Goal: Task Accomplishment & Management: Use online tool/utility

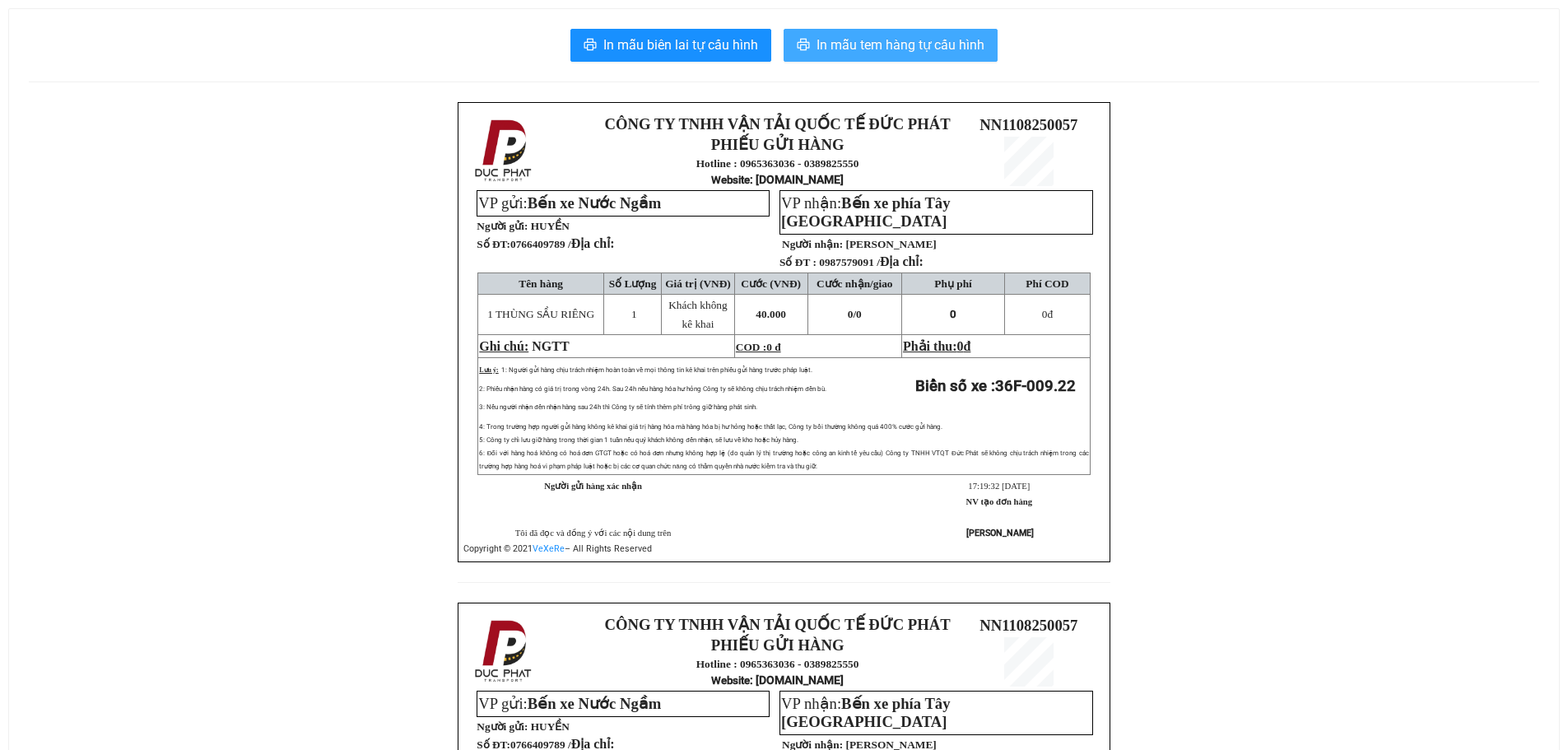
click at [915, 49] on span "In mẫu tem hàng tự cấu hình" at bounding box center [900, 44] width 168 height 21
click at [941, 44] on span "In mẫu tem hàng tự cấu hình" at bounding box center [900, 44] width 168 height 21
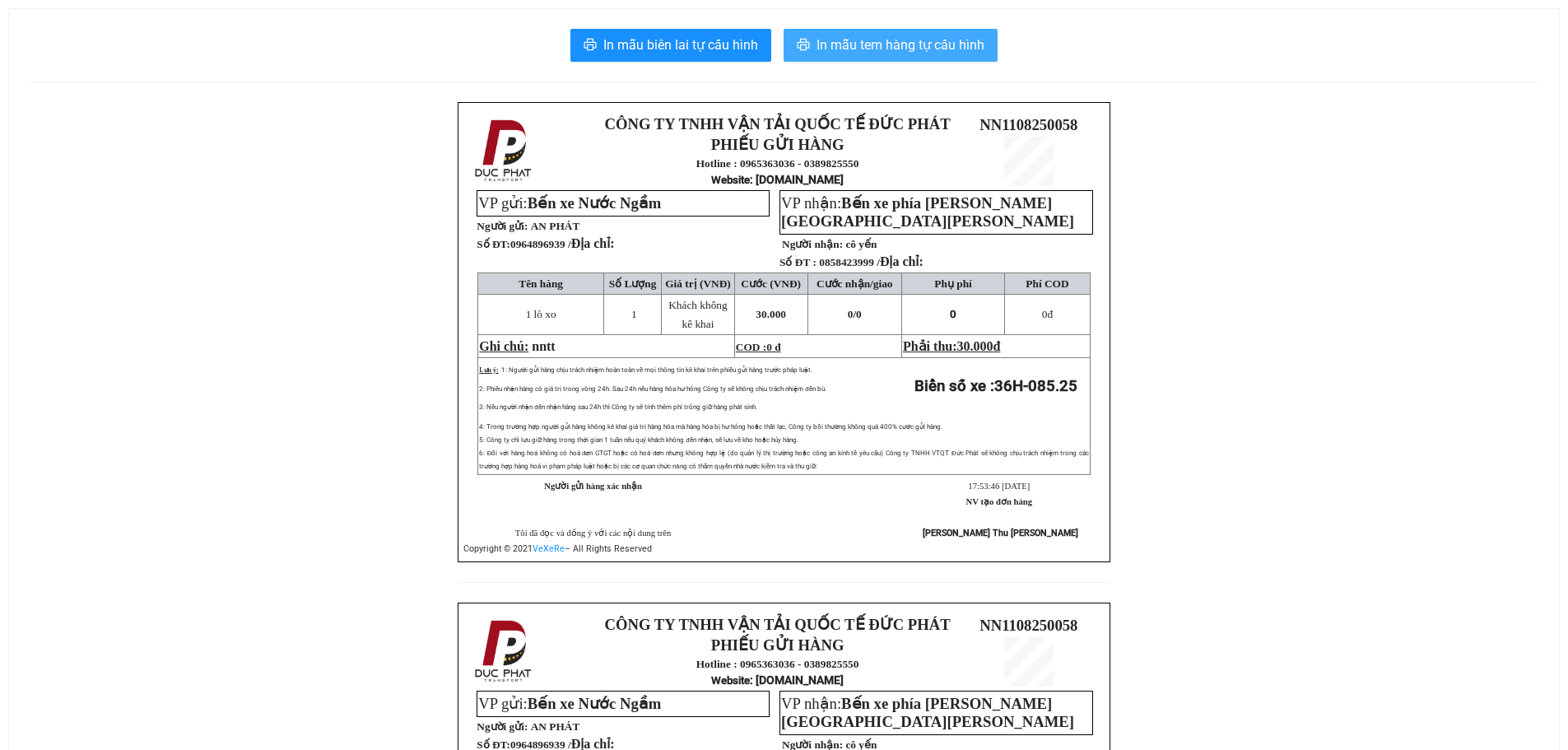
click at [923, 40] on span "In mẫu tem hàng tự cấu hình" at bounding box center [900, 44] width 168 height 21
click at [856, 61] on button "In mẫu tem hàng tự cấu hình" at bounding box center [890, 45] width 214 height 33
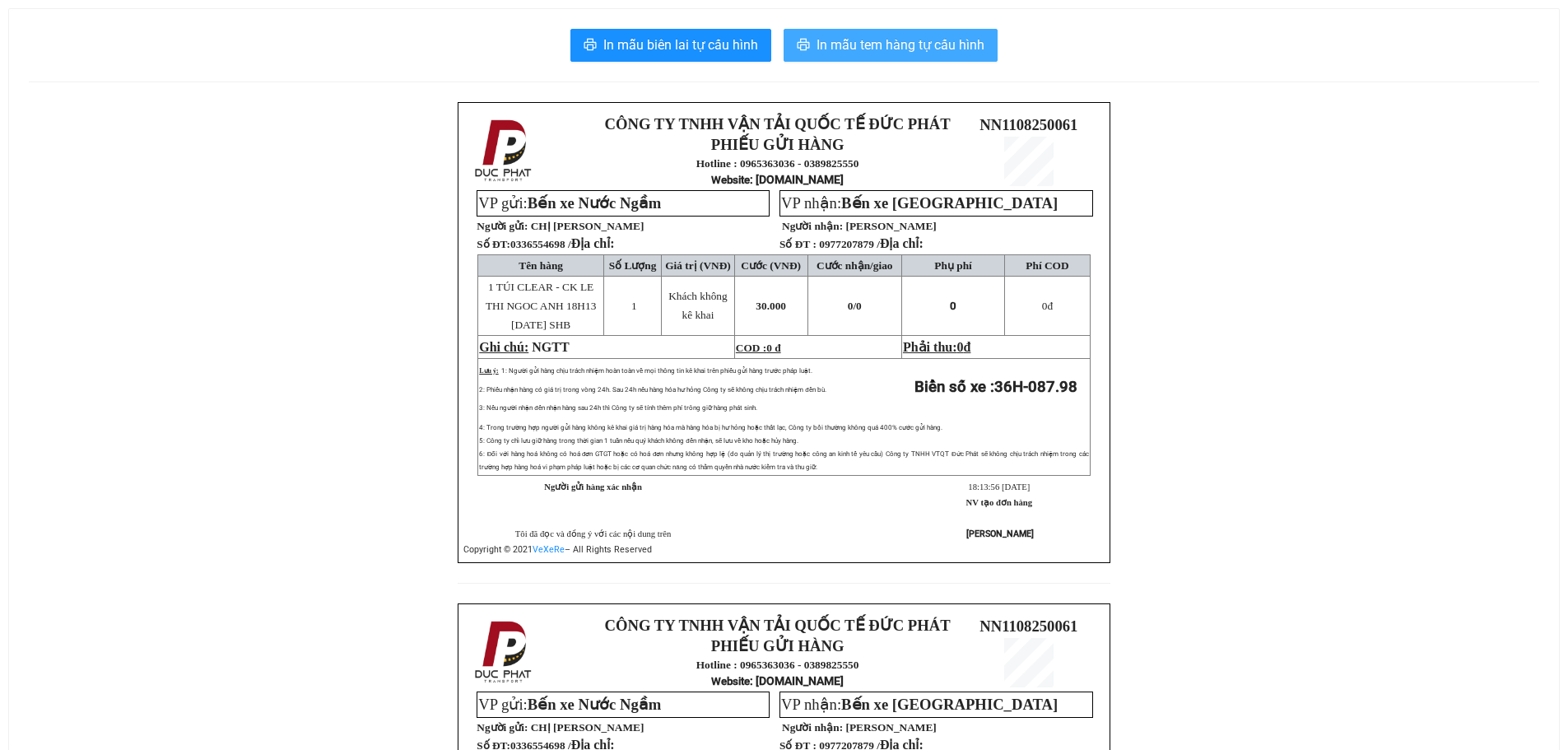
click at [918, 49] on span "In mẫu tem hàng tự cấu hình" at bounding box center [900, 44] width 168 height 21
click at [860, 49] on span "In mẫu tem hàng tự cấu hình" at bounding box center [900, 44] width 168 height 21
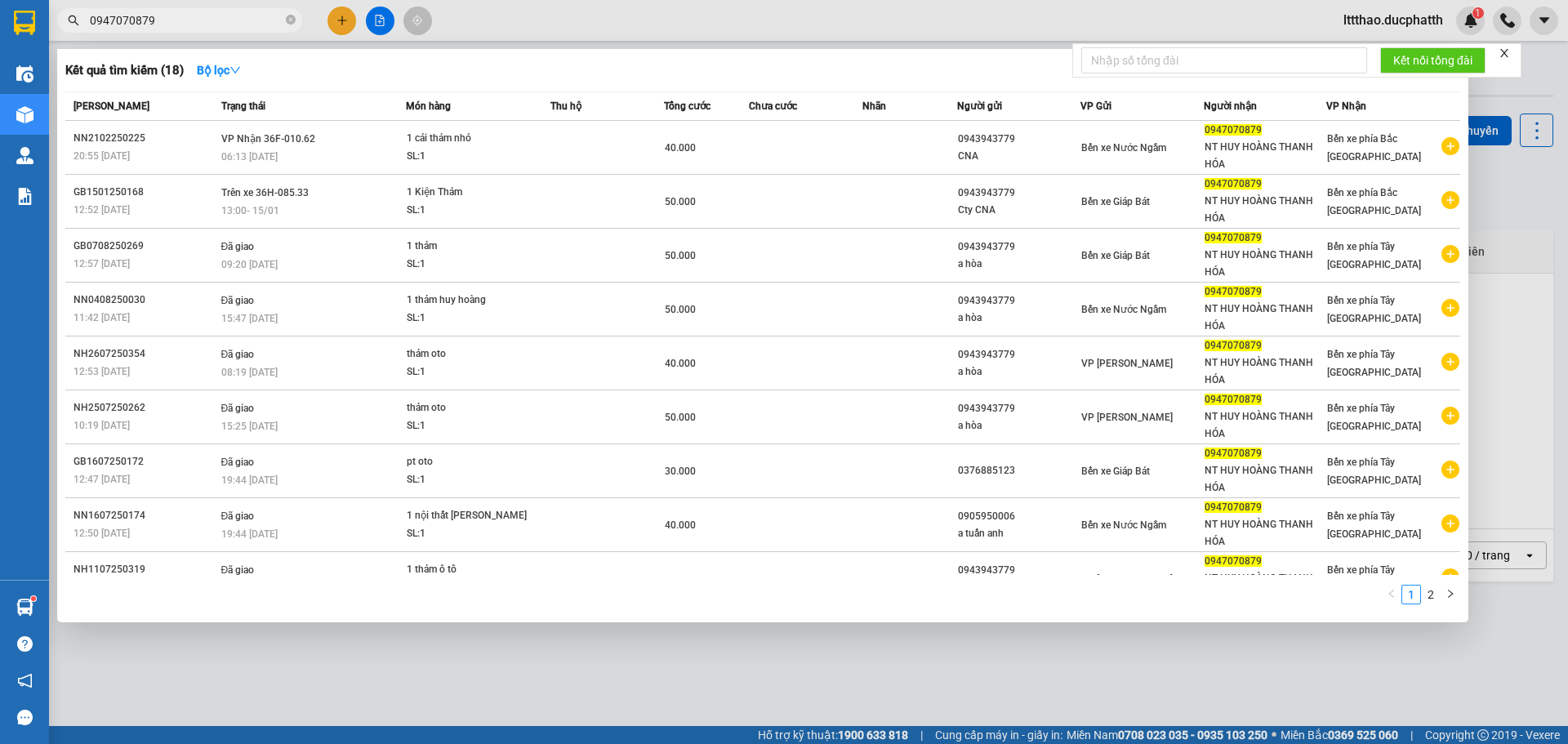
click at [227, 27] on input "0947070879" at bounding box center [186, 21] width 193 height 18
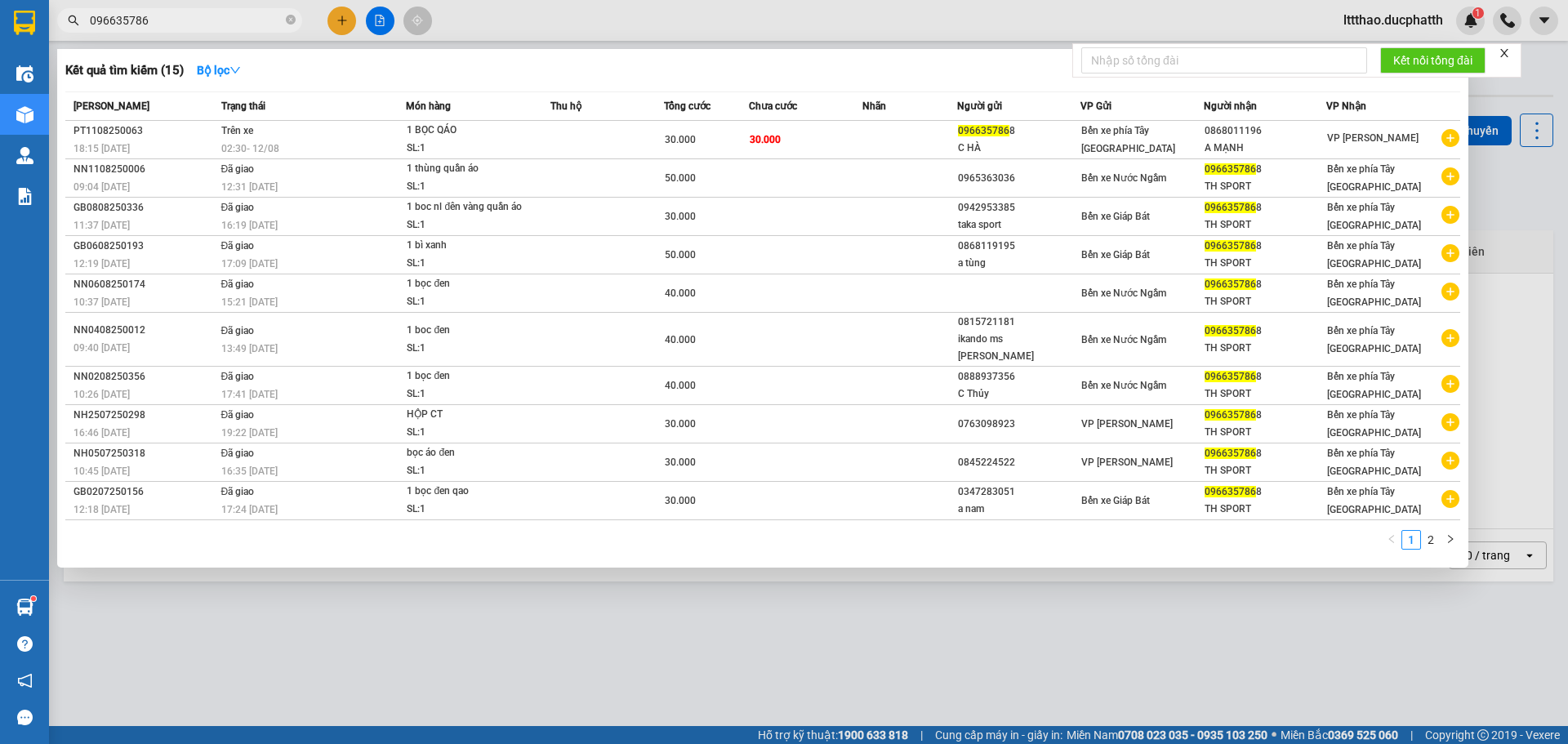
type input "0966357868"
drag, startPoint x: 178, startPoint y: 21, endPoint x: 0, endPoint y: 47, distance: 179.9
click at [0, 47] on section "Kết quả tìm kiếm ( 15 ) Bộ lọc Mã ĐH Trạng thái Món hàng Thu hộ Tổng cước Chưa …" at bounding box center [784, 372] width 1568 height 744
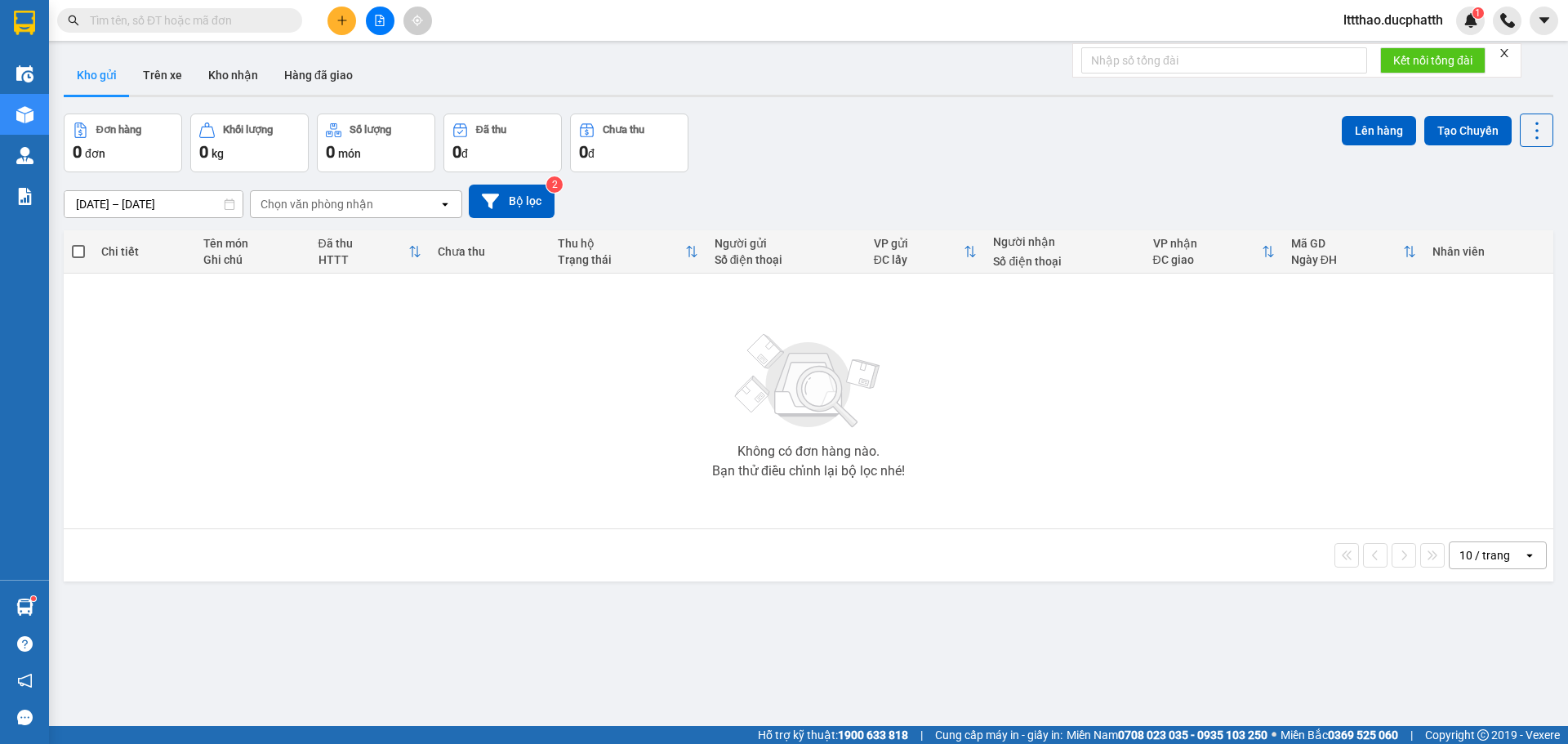
paste input "LOTTE TÂY HỒ"
type input "LOTTE TÂY HỒ"
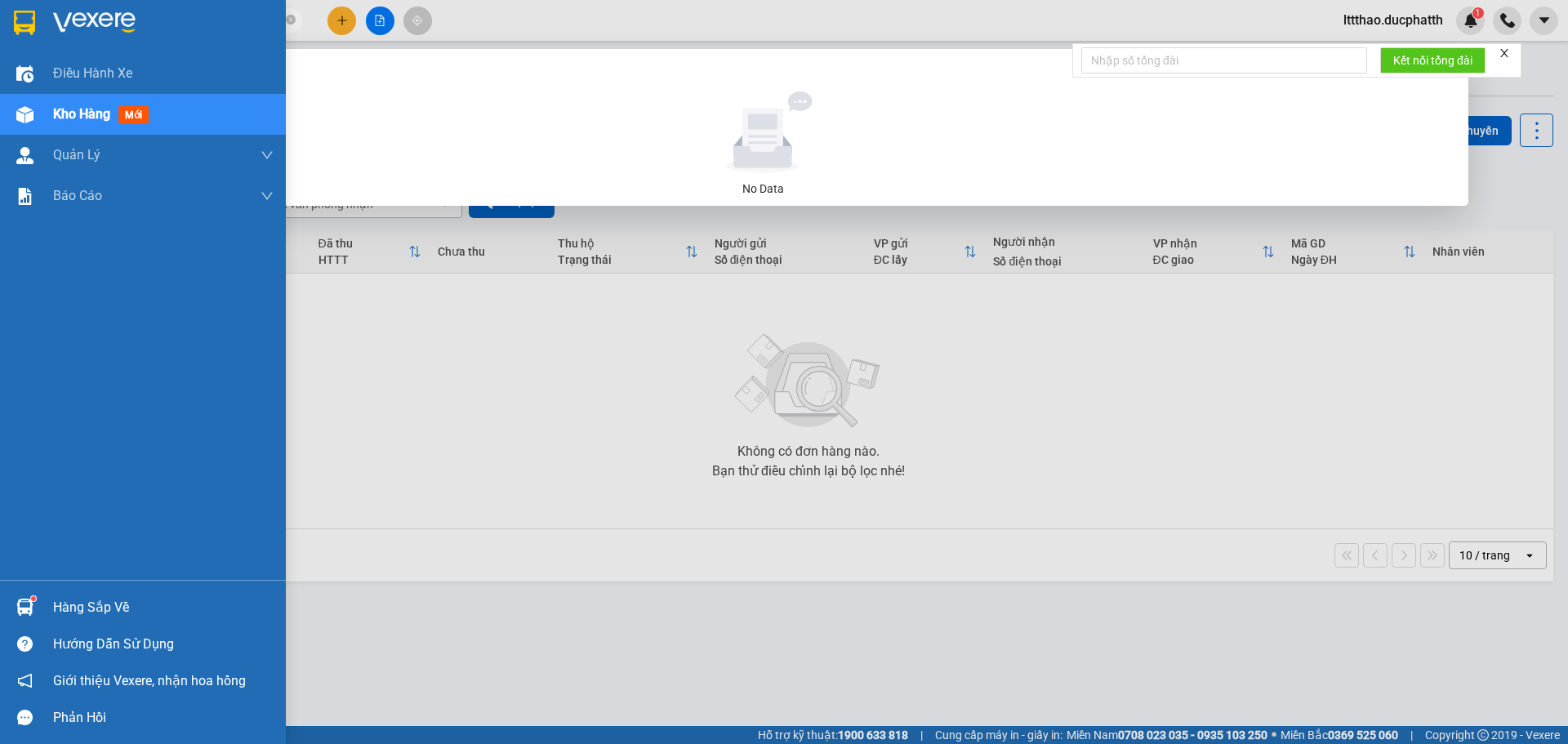
drag, startPoint x: 205, startPoint y: 12, endPoint x: 26, endPoint y: 45, distance: 182.0
click at [26, 45] on section "Kết quả tìm kiếm ( 0 ) Bộ lọc No Data LOTTE TÂY HỒ lttthao.ducphatth 1 Điều hàn…" at bounding box center [784, 372] width 1568 height 744
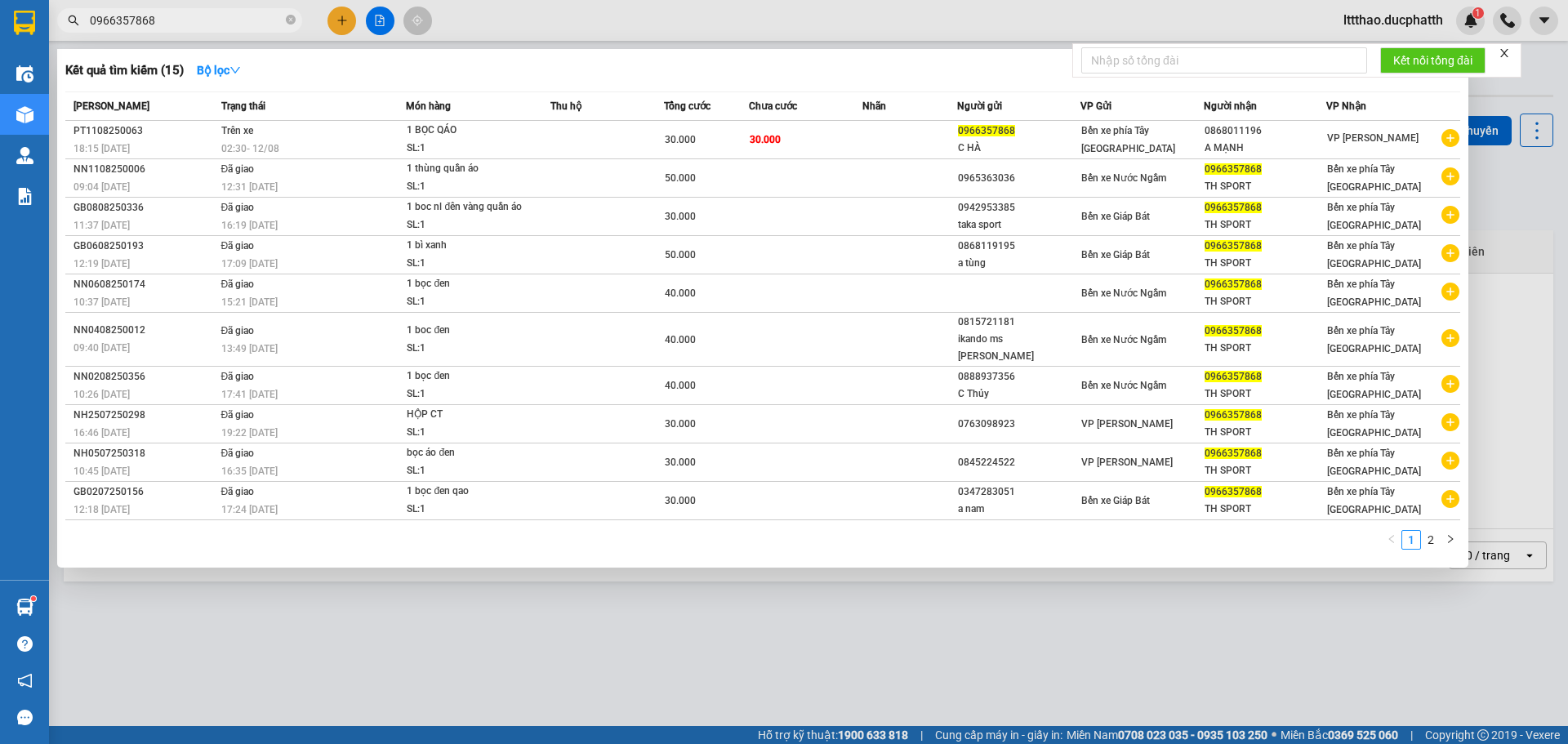
click at [120, 21] on input "0966357868" at bounding box center [186, 21] width 193 height 18
type input "0966357868"
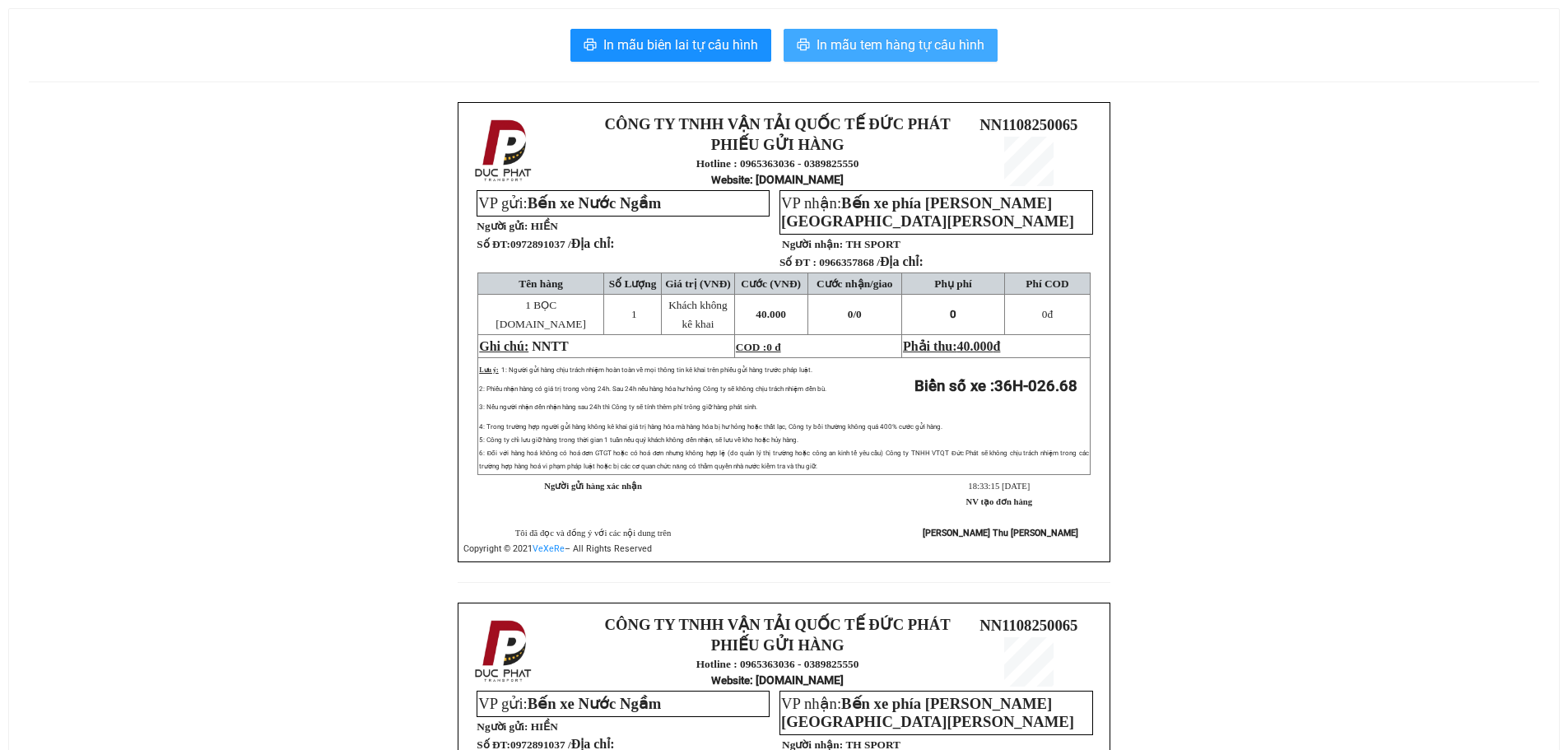
click at [862, 56] on button "In mẫu tem hàng tự cấu hình" at bounding box center [890, 45] width 214 height 33
click at [883, 51] on span "In mẫu tem hàng tự cấu hình" at bounding box center [900, 44] width 168 height 21
click at [873, 49] on span "In mẫu tem hàng tự cấu hình" at bounding box center [900, 44] width 168 height 21
click at [846, 32] on button "In mẫu tem hàng tự cấu hình" at bounding box center [890, 45] width 214 height 33
